Goal: Information Seeking & Learning: Get advice/opinions

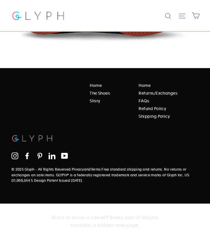
scroll to position [1400, 0]
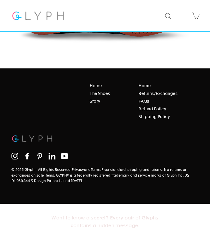
click at [129, 215] on div "Want to know a secret? Every pair of Glyphs contains a hidden message." at bounding box center [105, 220] width 210 height 35
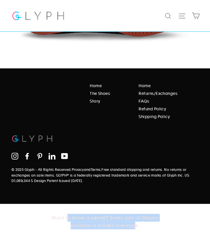
drag, startPoint x: 134, startPoint y: 225, endPoint x: 67, endPoint y: 212, distance: 68.5
click at [67, 212] on div "Want to know a secret? Every pair of Glyphs contains a hidden message." at bounding box center [105, 220] width 210 height 35
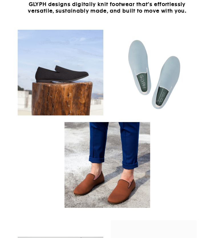
scroll to position [0, 0]
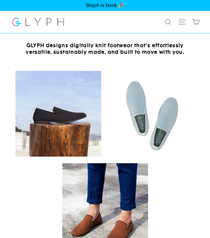
click at [181, 22] on icon "button" at bounding box center [182, 22] width 8 height 8
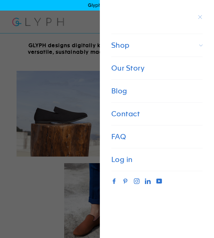
click at [196, 45] on span "Shop" at bounding box center [157, 45] width 103 height 23
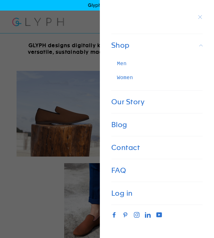
click at [134, 100] on link "Our Story" at bounding box center [157, 101] width 103 height 23
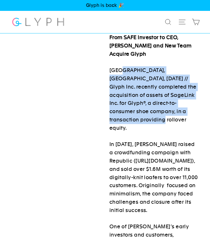
drag, startPoint x: 121, startPoint y: 67, endPoint x: 160, endPoint y: 116, distance: 62.6
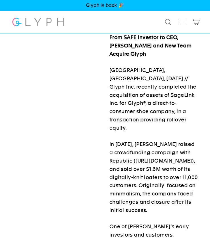
click at [183, 19] on icon "button" at bounding box center [182, 22] width 8 height 8
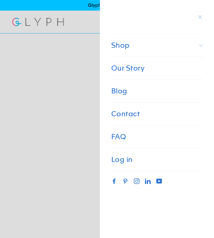
click at [137, 132] on link "FAQ" at bounding box center [157, 136] width 103 height 23
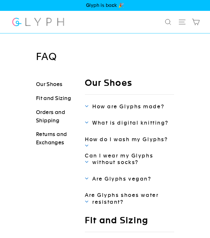
click at [147, 106] on span "How are Glyphs made?" at bounding box center [128, 106] width 72 height 6
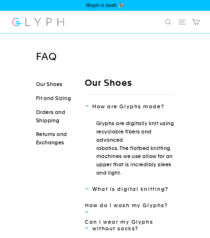
click at [146, 106] on span "How are Glyphs made?" at bounding box center [128, 106] width 72 height 6
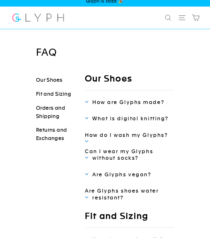
scroll to position [5, 0]
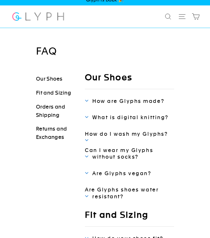
click at [104, 153] on link "Can I wear my Glyphs without socks?" at bounding box center [129, 153] width 89 height 13
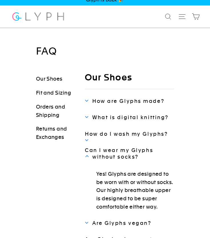
click at [104, 153] on link "Can I wear my Glyphs without socks?" at bounding box center [129, 153] width 89 height 13
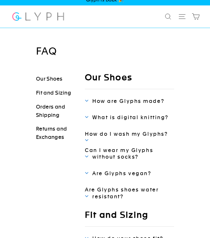
click at [104, 153] on link "Can I wear my Glyphs without socks?" at bounding box center [129, 153] width 89 height 13
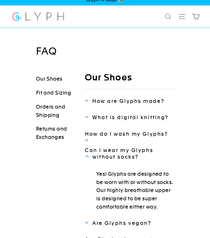
click at [104, 153] on link "Can I wear my Glyphs without socks?" at bounding box center [129, 153] width 89 height 13
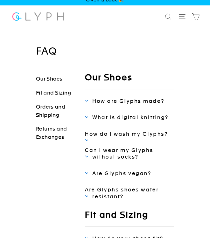
click at [117, 169] on div "Our Shoes How are Glyphs made? Glyphs are digitally knit using recyclable fiber…" at bounding box center [129, 136] width 89 height 128
click at [115, 171] on span "Are Glyphs vegan?" at bounding box center [121, 173] width 59 height 6
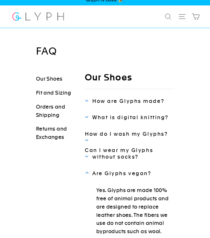
click at [115, 171] on span "Are Glyphs vegan?" at bounding box center [121, 173] width 59 height 6
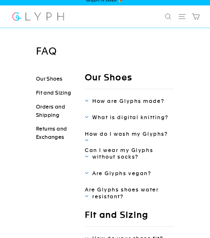
click at [114, 193] on span "Are Glyphs shoes water resistant?" at bounding box center [122, 192] width 74 height 13
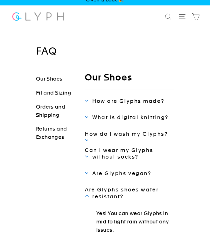
scroll to position [73, 0]
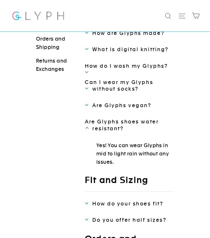
click at [105, 125] on span "Are Glyphs shoes water resistant?" at bounding box center [122, 124] width 74 height 13
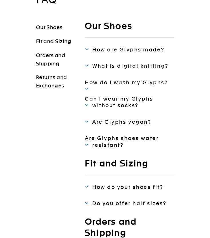
scroll to position [31, 0]
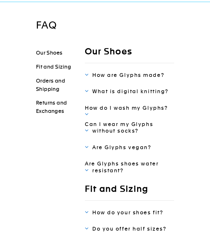
click at [116, 109] on span "How do I wash my Glyphs?" at bounding box center [126, 108] width 83 height 6
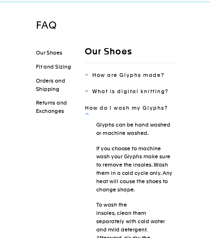
click at [116, 108] on span "How do I wash my Glyphs?" at bounding box center [126, 108] width 83 height 6
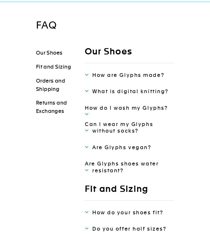
click at [128, 89] on span "What is digital knitting?" at bounding box center [130, 91] width 76 height 6
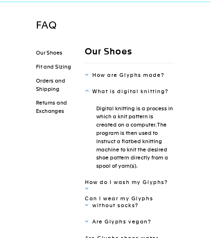
click at [128, 89] on span "What is digital knitting?" at bounding box center [130, 91] width 76 height 6
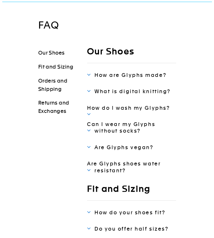
scroll to position [0, 0]
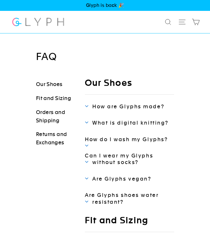
click at [184, 20] on icon "button" at bounding box center [182, 22] width 8 height 8
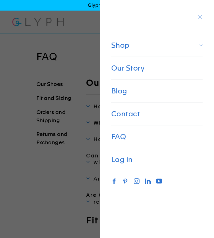
click at [191, 40] on span "Shop" at bounding box center [157, 45] width 103 height 23
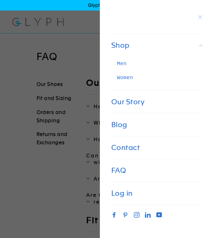
click at [124, 63] on link "Men" at bounding box center [120, 64] width 28 height 14
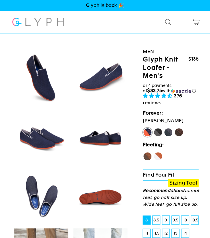
select select "highest-rating"
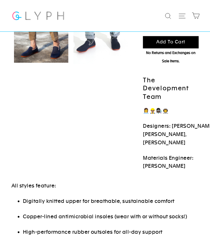
scroll to position [219, 0]
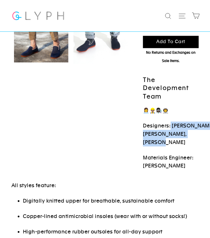
drag, startPoint x: 170, startPoint y: 127, endPoint x: 182, endPoint y: 143, distance: 20.0
click at [182, 143] on p "Designers: [PERSON_NAME], [PERSON_NAME], [PERSON_NAME]" at bounding box center [171, 133] width 56 height 25
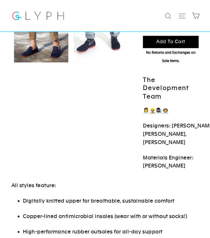
click at [166, 168] on p "Materials Engineer: [PERSON_NAME]" at bounding box center [171, 161] width 56 height 17
drag, startPoint x: 167, startPoint y: 164, endPoint x: 133, endPoint y: 164, distance: 34.5
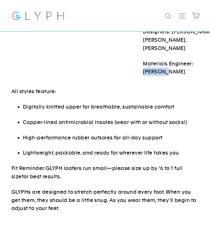
scroll to position [314, 0]
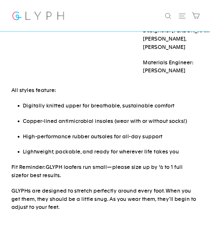
click at [133, 117] on p "Copper-lined antimicrobial insoles (wear with or without socks!)" at bounding box center [110, 121] width 175 height 8
click at [117, 122] on span "Copper-lined antimicrobial insoles (wear with or without socks!)" at bounding box center [105, 121] width 164 height 6
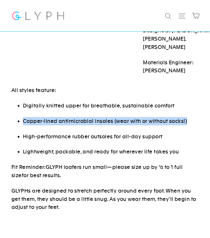
click at [117, 122] on span "Copper-lined antimicrobial insoles (wear with or without socks!)" at bounding box center [105, 121] width 164 height 6
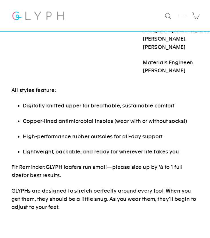
click at [119, 104] on span "Digitally knitted upper for breathable, sustainable comfort" at bounding box center [98, 105] width 151 height 6
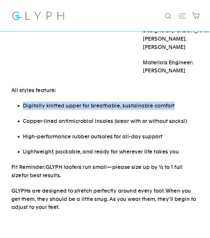
click at [119, 104] on span "Digitally knitted upper for breathable, sustainable comfort" at bounding box center [98, 105] width 151 height 6
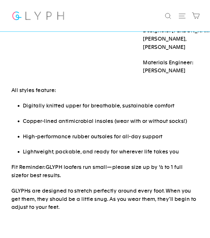
click at [93, 149] on span "Lightweight, packable, and ready for wherever life takes you" at bounding box center [101, 151] width 156 height 6
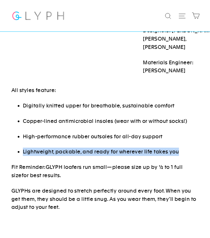
click at [93, 149] on span "Lightweight, packable, and ready for wherever life takes you" at bounding box center [101, 151] width 156 height 6
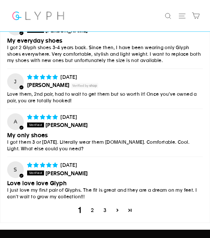
scroll to position [3008, 0]
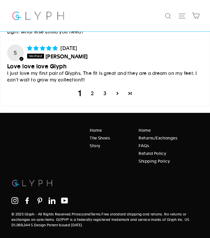
click at [94, 90] on link "2" at bounding box center [92, 93] width 10 height 7
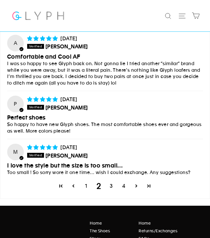
scroll to position [2924, 0]
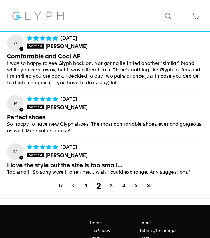
click at [111, 182] on link "3" at bounding box center [111, 185] width 10 height 7
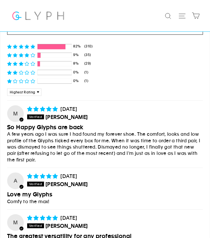
scroll to position [2689, 0]
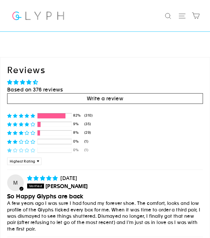
click at [29, 147] on span "0% (1) reviews with 1 star rating" at bounding box center [28, 149] width 6 height 5
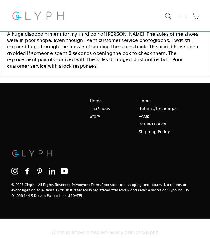
scroll to position [2778, 0]
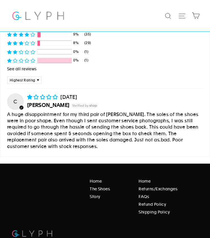
click at [88, 111] on p "A huge disappointment for my third pair of [PERSON_NAME]. The soles of the shoe…" at bounding box center [104, 130] width 195 height 38
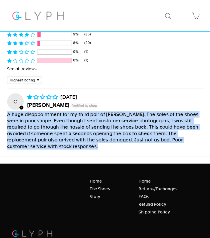
click at [88, 111] on p "A huge disappointment for my third pair of [PERSON_NAME]. The soles of the shoe…" at bounding box center [104, 130] width 195 height 38
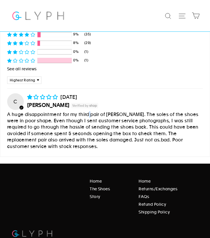
click at [88, 111] on p "A huge disappointment for my third pair of [PERSON_NAME]. The soles of the shoe…" at bounding box center [104, 130] width 195 height 38
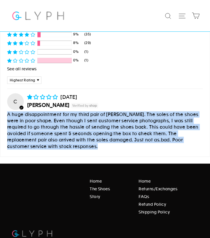
click at [88, 111] on p "A huge disappointment for my third pair of [PERSON_NAME]. The soles of the shoe…" at bounding box center [104, 130] width 195 height 38
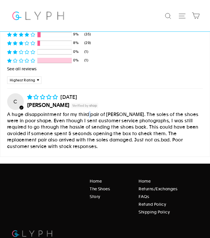
click at [88, 111] on p "A huge disappointment for my third pair of [PERSON_NAME]. The soles of the shoe…" at bounding box center [104, 130] width 195 height 38
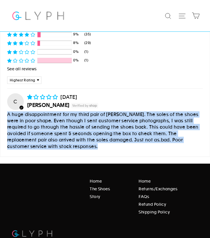
click at [88, 111] on p "A huge disappointment for my third pair of [PERSON_NAME]. The soles of the shoe…" at bounding box center [104, 130] width 195 height 38
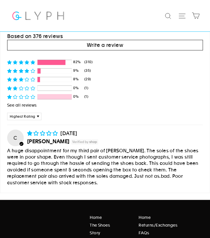
scroll to position [2742, 0]
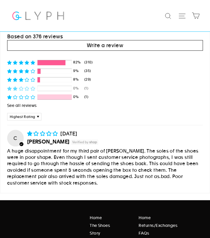
click at [43, 86] on div at bounding box center [54, 88] width 34 height 5
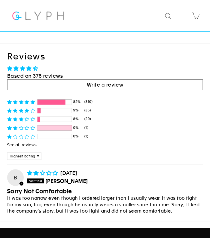
scroll to position [2690, 0]
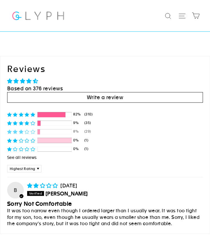
click at [62, 129] on div at bounding box center [54, 131] width 34 height 5
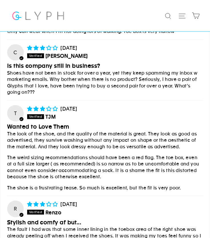
scroll to position [2869, 0]
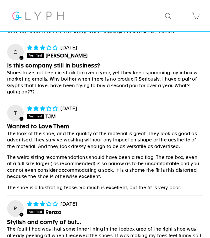
click at [109, 77] on p "Shoes have not been in stock for over a year, yet they keep spamming my inbox w…" at bounding box center [104, 83] width 195 height 26
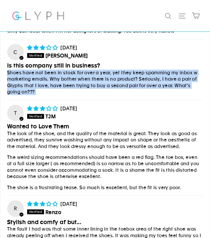
click at [109, 77] on p "Shoes have not been in stock for over a year, yet they keep spamming my inbox w…" at bounding box center [104, 83] width 195 height 26
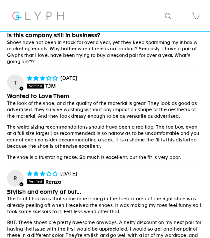
scroll to position [2902, 0]
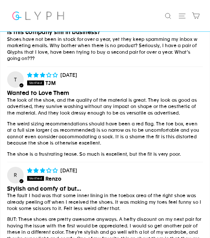
click at [129, 104] on p "The look of the shoe, and the quality of the material is great. They look as go…" at bounding box center [104, 106] width 195 height 19
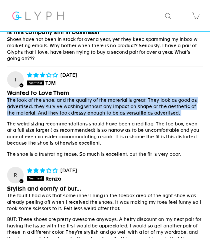
click at [129, 104] on p "The look of the shoe, and the quality of the material is great. They look as go…" at bounding box center [104, 106] width 195 height 19
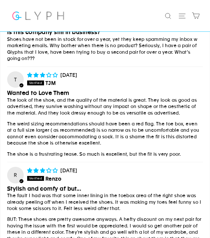
click at [129, 104] on p "The look of the shoe, and the quality of the material is great. They look as go…" at bounding box center [104, 106] width 195 height 19
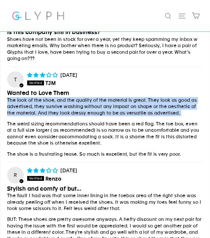
click at [129, 104] on p "The look of the shoe, and the quality of the material is great. They look as go…" at bounding box center [104, 106] width 195 height 19
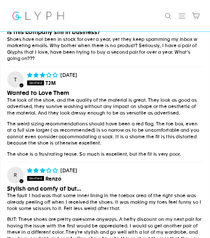
click at [112, 121] on p "The weird sizing recommendations should have been a red flag. The toe box, even…" at bounding box center [104, 134] width 195 height 26
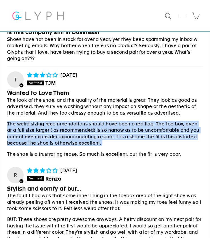
click at [112, 121] on p "The weird sizing recommendations should have been a red flag. The toe box, even…" at bounding box center [104, 134] width 195 height 26
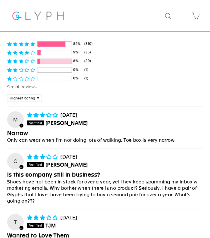
scroll to position [2669, 0]
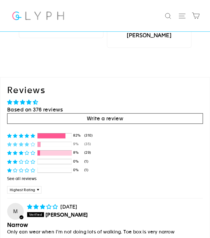
click at [73, 142] on div "9%" at bounding box center [77, 144] width 9 height 5
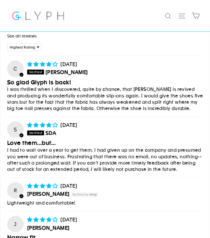
scroll to position [2812, 0]
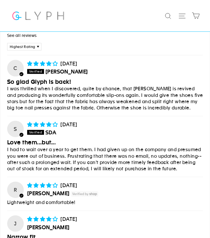
click at [100, 157] on p "I had to wait over a year to get them. I had given up on the company and presum…" at bounding box center [104, 159] width 195 height 26
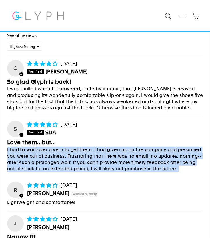
click at [100, 157] on p "I had to wait over a year to get them. I had given up on the company and presum…" at bounding box center [104, 159] width 195 height 26
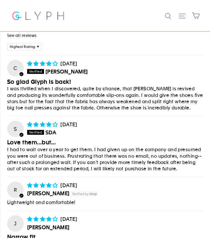
click at [100, 157] on p "I had to wait over a year to get them. I had given up on the company and presum…" at bounding box center [104, 159] width 195 height 26
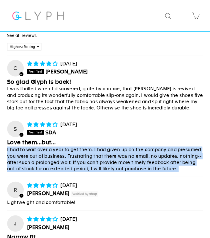
click at [100, 157] on p "I had to wait over a year to get them. I had given up on the company and presum…" at bounding box center [104, 159] width 195 height 26
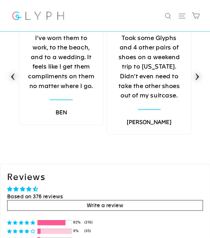
scroll to position [2650, 0]
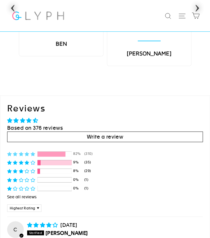
click at [72, 152] on div "82% (310)" at bounding box center [104, 153] width 195 height 5
click at [75, 151] on div "82%" at bounding box center [77, 153] width 9 height 5
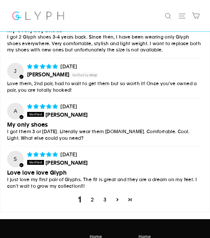
click at [106, 196] on link "3" at bounding box center [105, 199] width 10 height 7
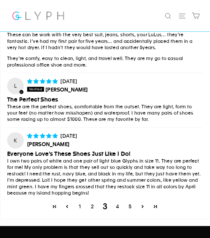
scroll to position [2974, 0]
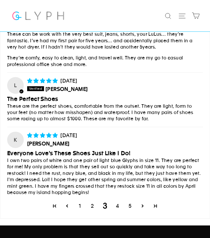
click at [127, 202] on link "5" at bounding box center [130, 205] width 10 height 7
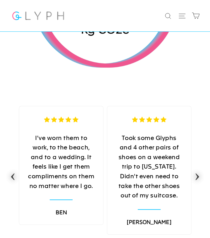
scroll to position [2483, 0]
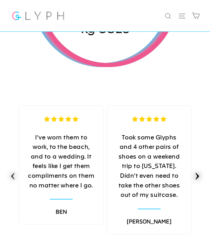
click at [199, 173] on button "Next" at bounding box center [196, 173] width 11 height 11
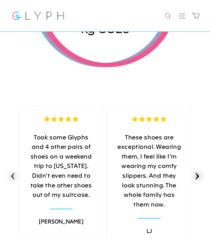
click at [198, 170] on button "Next" at bounding box center [196, 173] width 11 height 11
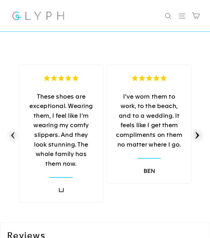
scroll to position [2524, 0]
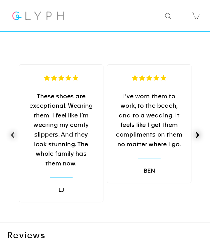
click at [199, 129] on button "Next" at bounding box center [196, 132] width 11 height 11
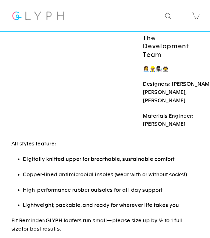
scroll to position [0, 0]
